Goal: Information Seeking & Learning: Learn about a topic

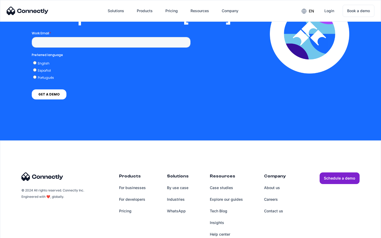
scroll to position [1080, 0]
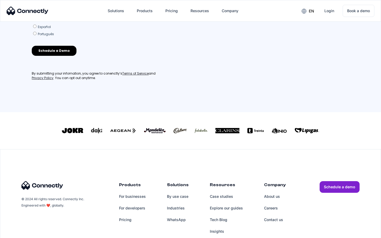
scroll to position [232, 0]
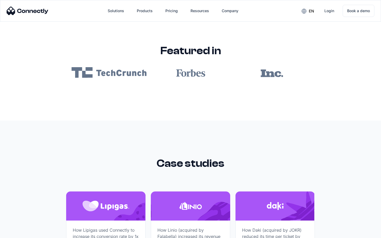
scroll to position [3166, 0]
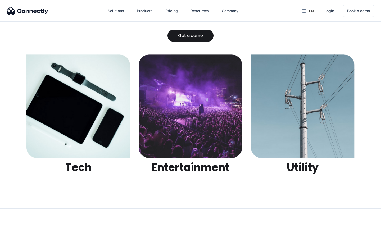
scroll to position [1668, 0]
